Goal: Check status: Check status

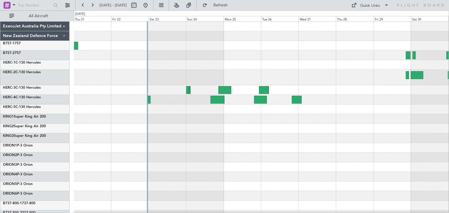
click at [422, 143] on div at bounding box center [261, 145] width 374 height 247
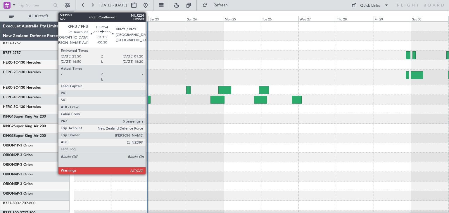
click at [148, 99] on div at bounding box center [149, 100] width 3 height 8
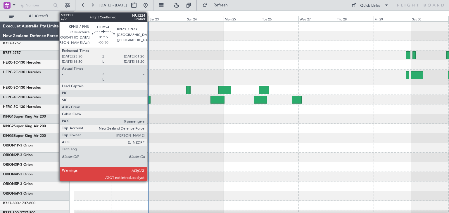
click at [149, 100] on div at bounding box center [149, 100] width 3 height 8
click at [148, 101] on div at bounding box center [149, 100] width 3 height 8
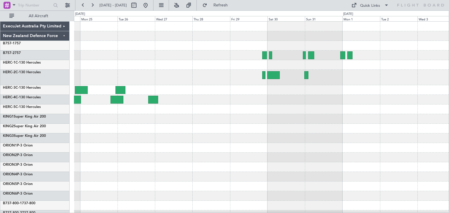
click at [13, 143] on div "ExecuJet Australia Pty Limited New Zealand Defence Force B757-1 757 B757-2 757 …" at bounding box center [224, 112] width 449 height 203
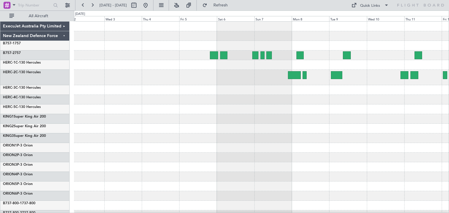
click at [94, 128] on div at bounding box center [261, 145] width 374 height 247
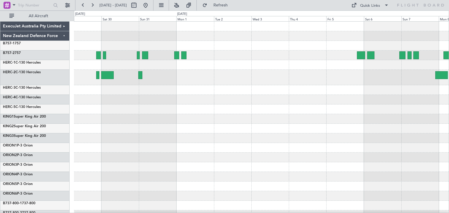
click at [350, 114] on div at bounding box center [261, 145] width 374 height 247
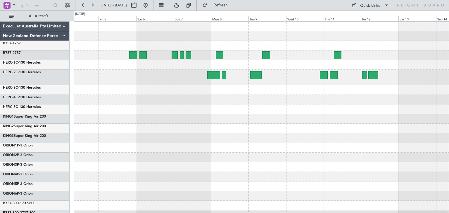
click at [65, 135] on div "ExecuJet Australia Pty Limited New Zealand Defence Force B757-1 757 B757-2 757 …" at bounding box center [224, 112] width 449 height 203
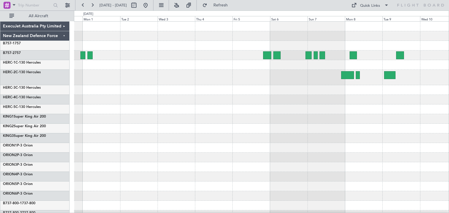
click at [373, 129] on div at bounding box center [261, 145] width 374 height 247
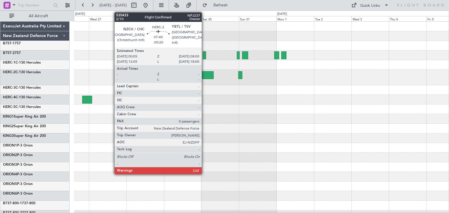
click at [204, 74] on div at bounding box center [207, 75] width 13 height 8
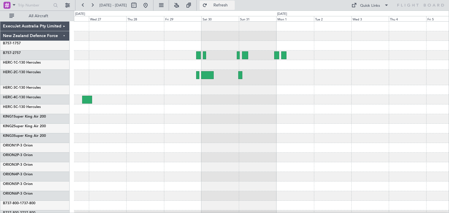
click at [229, 1] on button "Refresh" at bounding box center [216, 5] width 35 height 9
